Goal: Find specific page/section: Find specific page/section

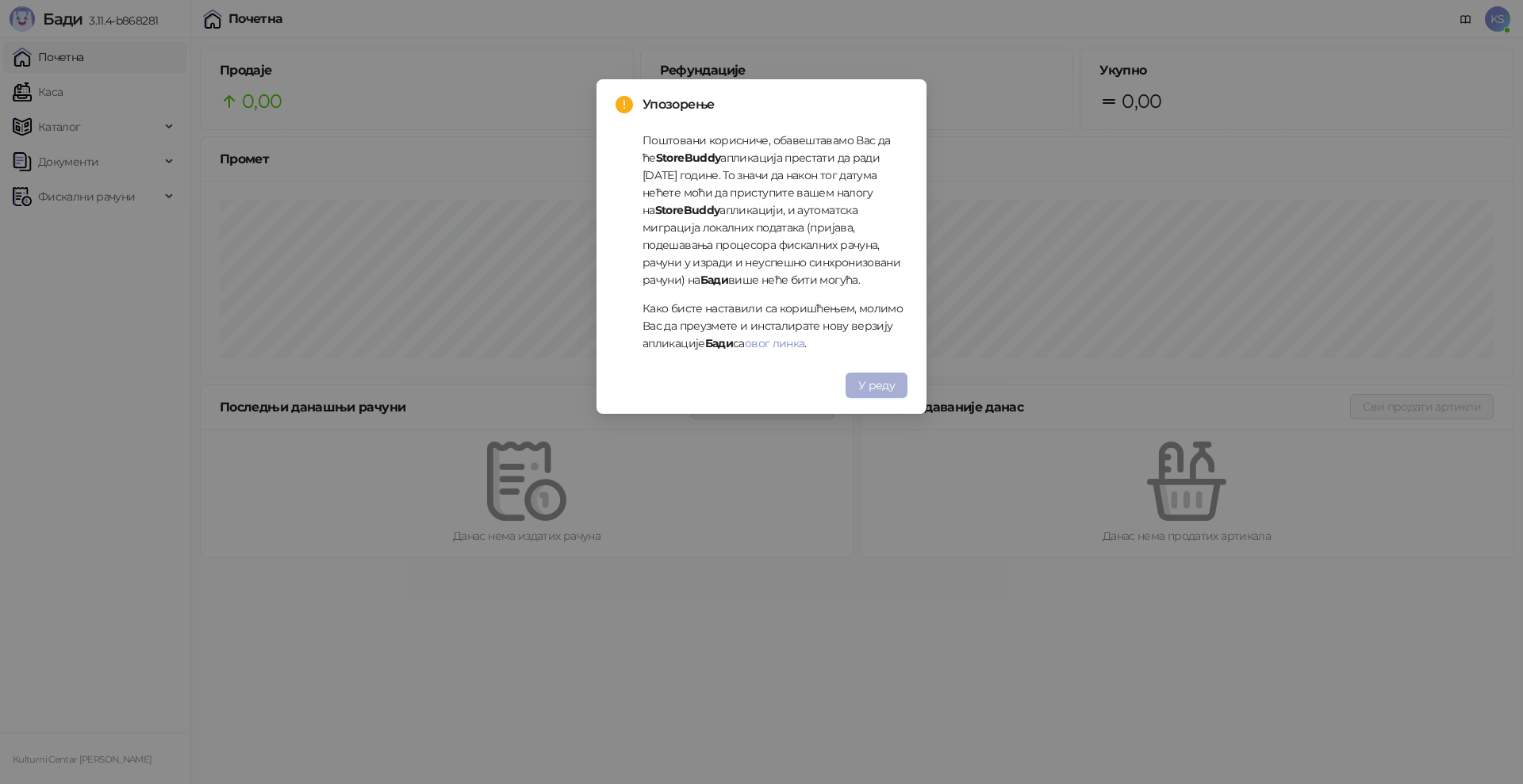
click at [862, 380] on span "У реду" at bounding box center [876, 385] width 37 height 15
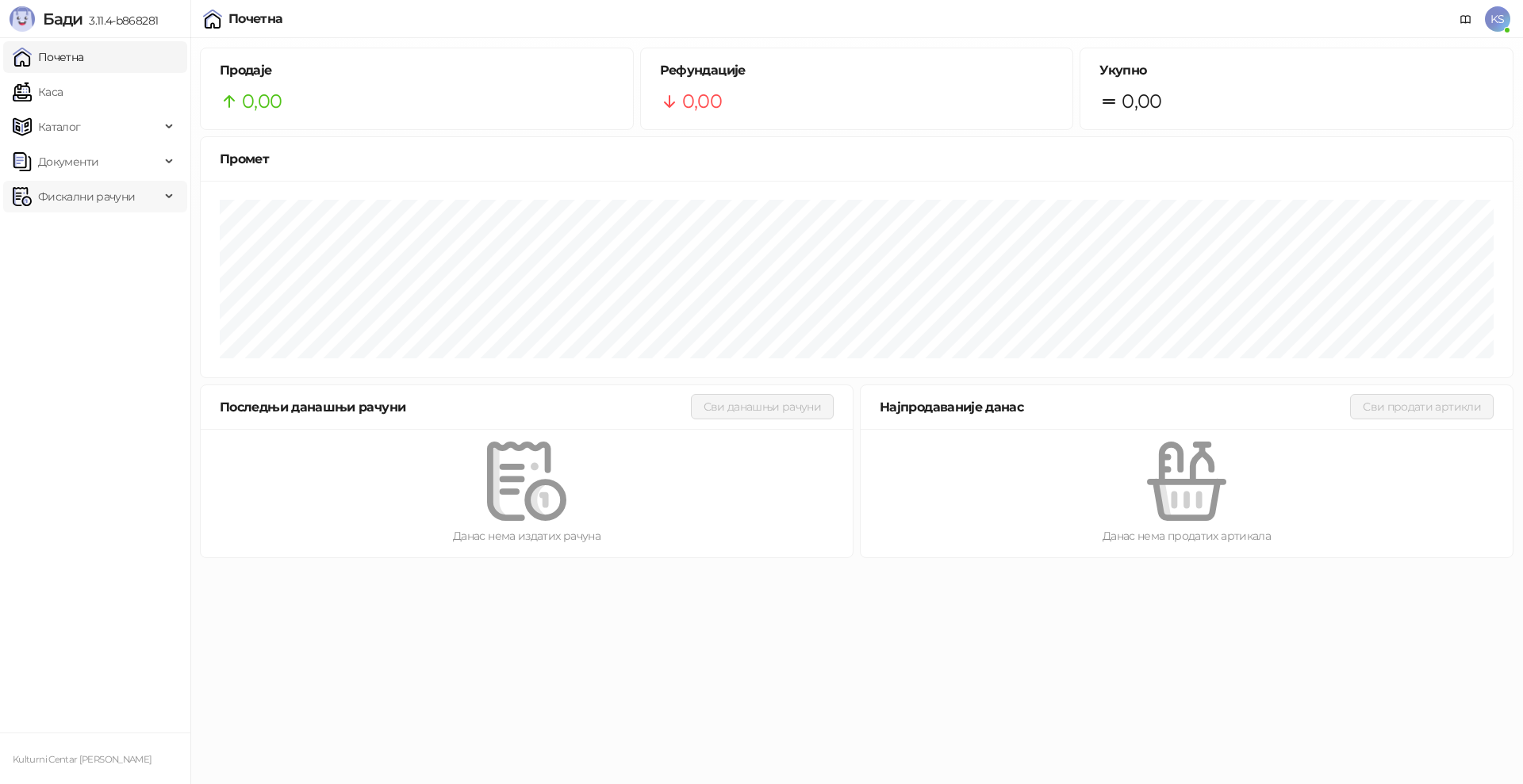
click at [125, 205] on span "Фискални рачуни" at bounding box center [86, 196] width 97 height 32
click at [103, 279] on link "По данима" at bounding box center [60, 266] width 84 height 32
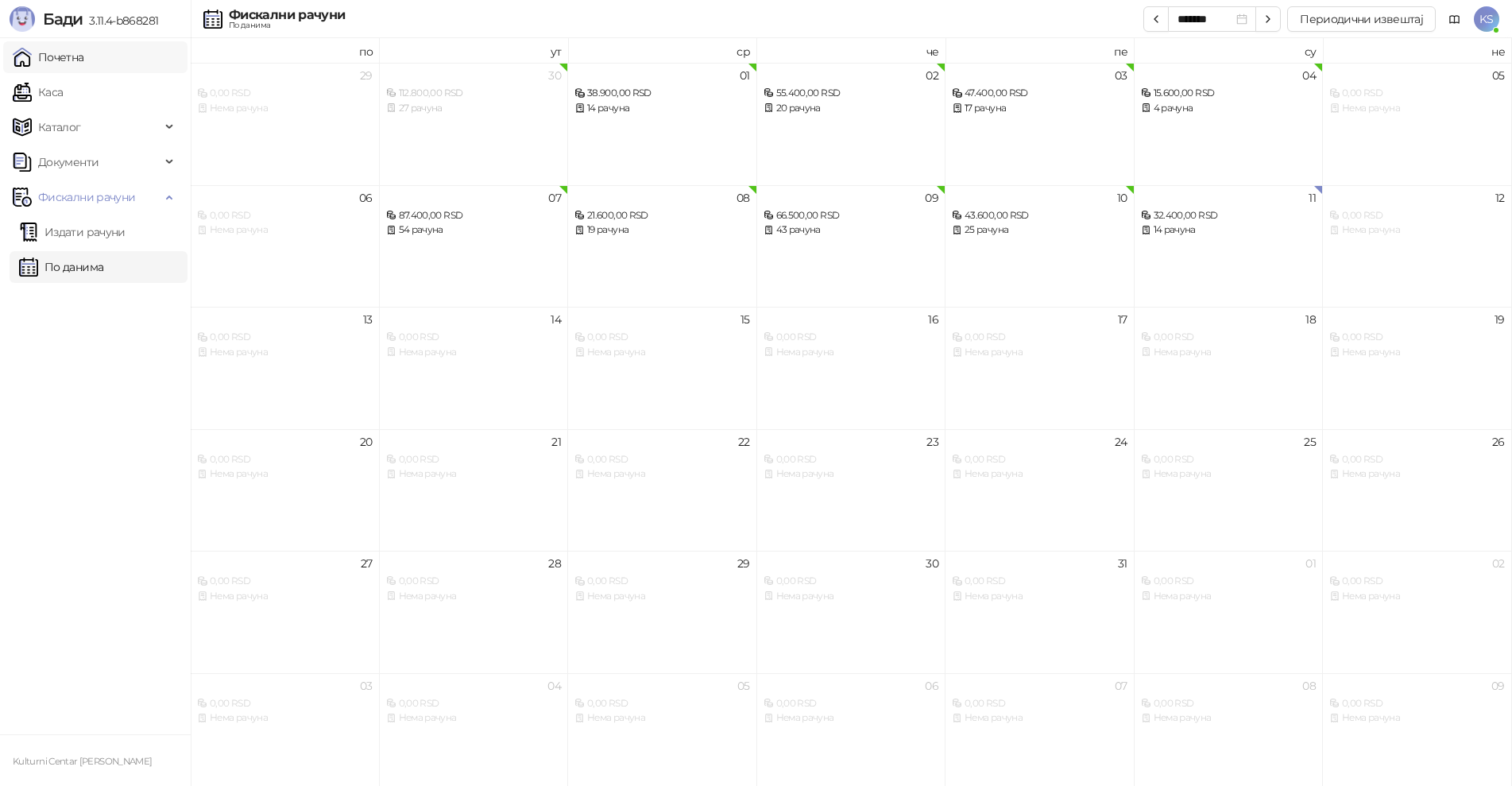
click at [84, 51] on link "Почетна" at bounding box center [49, 57] width 72 height 32
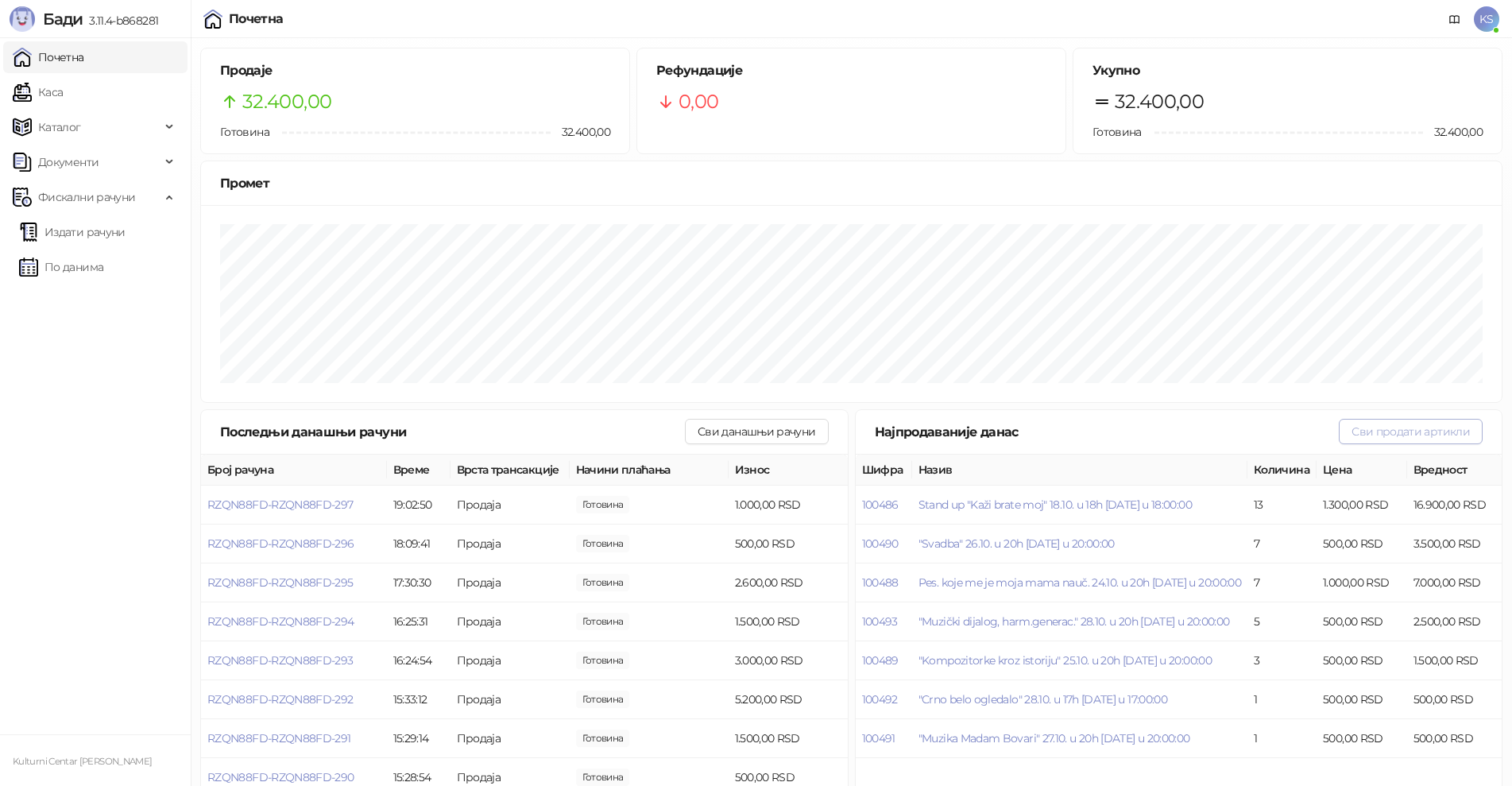
click at [1390, 429] on button "Сви продати артикли" at bounding box center [1411, 431] width 144 height 25
